Goal: Information Seeking & Learning: Learn about a topic

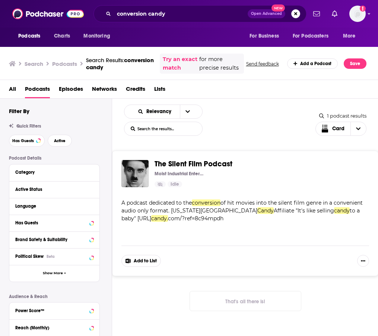
scroll to position [5, 0]
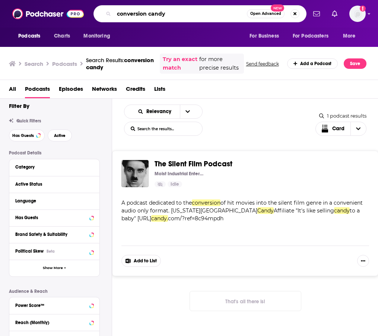
click at [230, 15] on input "conversion candy" at bounding box center [180, 14] width 133 height 12
drag, startPoint x: 230, startPoint y: 15, endPoint x: 35, endPoint y: -7, distance: 196.9
click at [35, 0] on html "Podcasts Charts Monitoring conversion candy Open Advanced New For Business For …" at bounding box center [189, 168] width 378 height 336
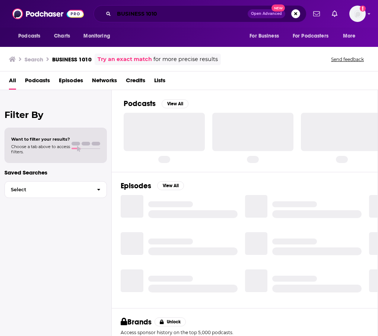
click at [159, 13] on input "BUSINESS 1010" at bounding box center [181, 14] width 134 height 12
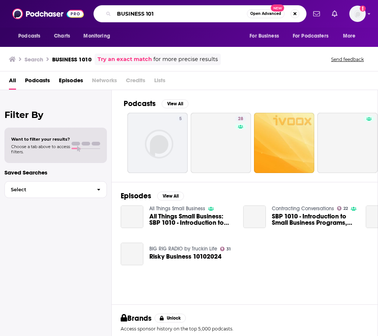
type input "BUSINESS 101"
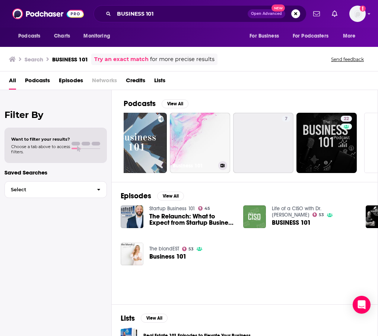
scroll to position [0, 297]
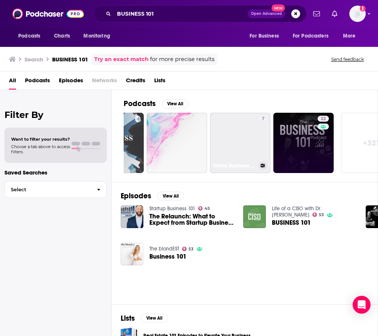
click at [314, 151] on link "22" at bounding box center [303, 143] width 60 height 60
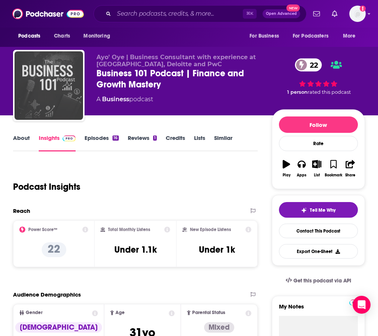
click at [39, 115] on img "Business 101 Podcast | Finance and Growth Mastery" at bounding box center [49, 85] width 68 height 68
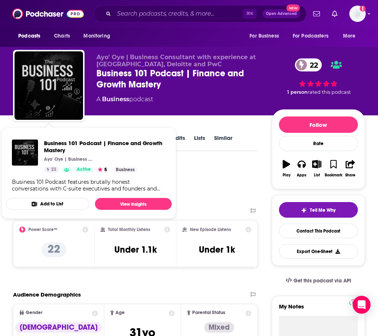
click at [25, 136] on div "Business 101 Podcast | Finance and Growth Mastery [PERSON_NAME]' Oye | Business…" at bounding box center [89, 166] width 166 height 64
click at [145, 96] on div "A Business podcast" at bounding box center [124, 99] width 57 height 9
